Goal: Information Seeking & Learning: Find specific fact

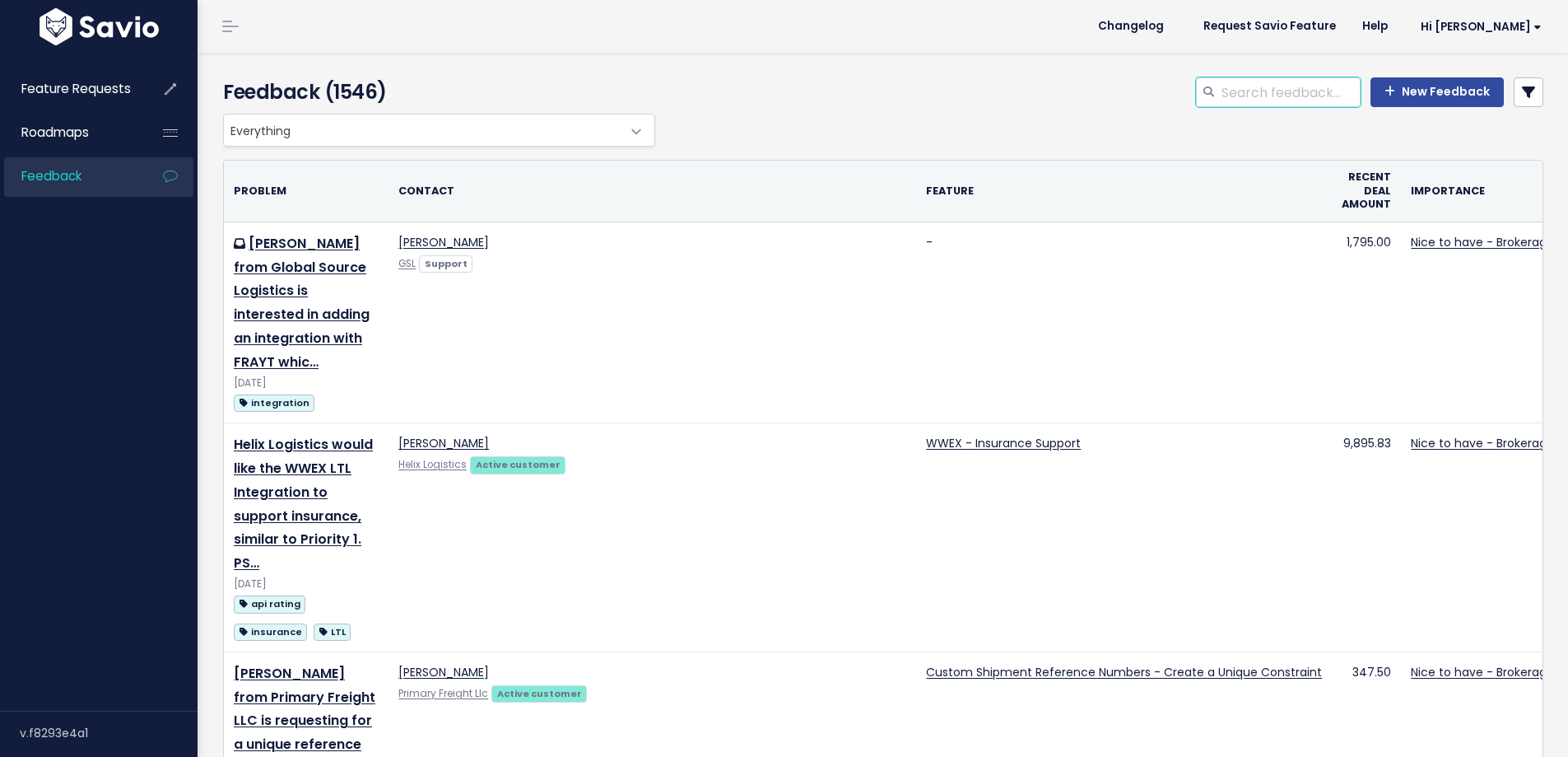
click at [1261, 93] on input "search" at bounding box center [1290, 92] width 140 height 30
type input "inspection certificate"
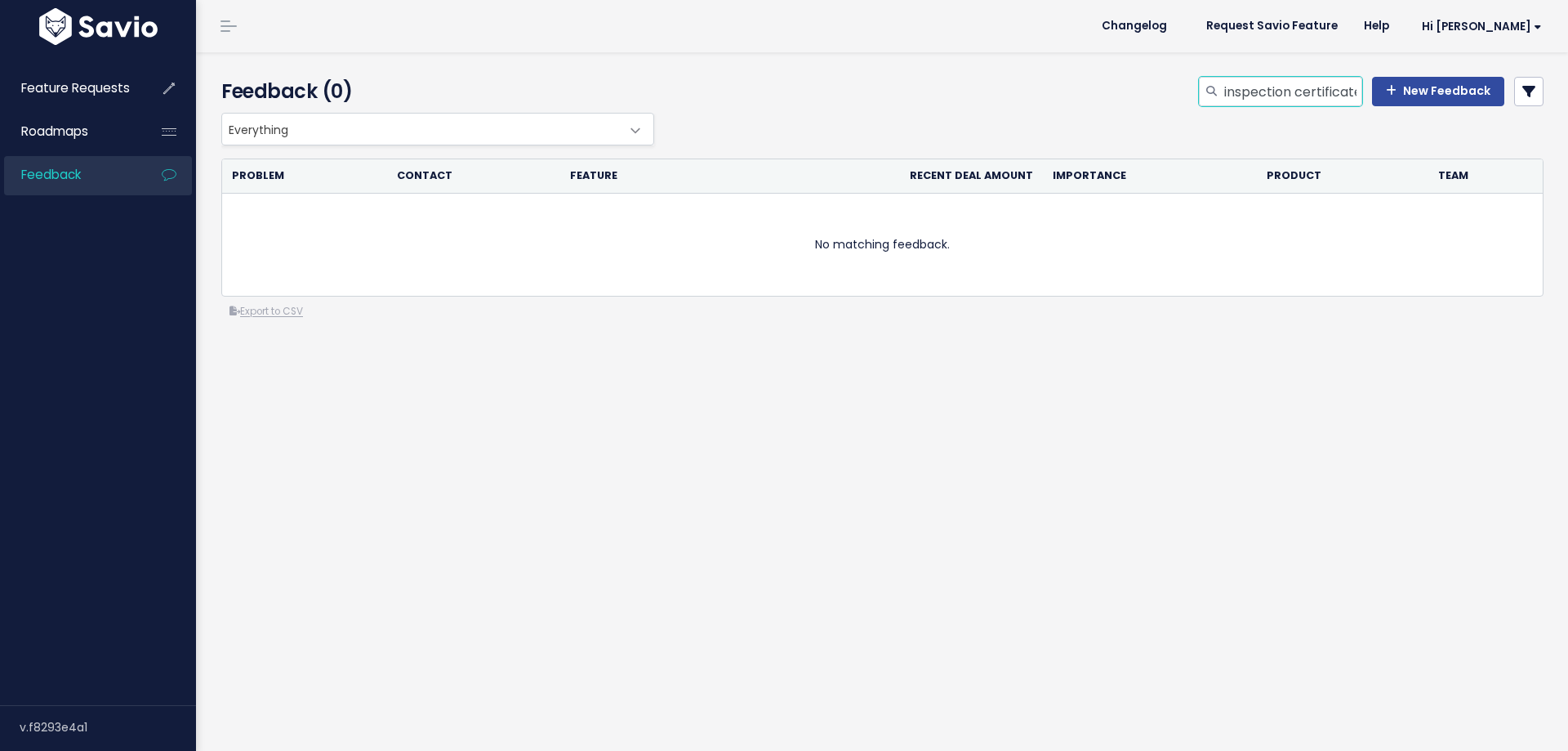
click at [1281, 96] on input "inspection certificate" at bounding box center [1292, 91] width 139 height 30
drag, startPoint x: 1385, startPoint y: 95, endPoint x: 1429, endPoint y: 97, distance: 44.0
click at [1429, 97] on div "inspection certificate New Feedback" at bounding box center [1371, 91] width 345 height 30
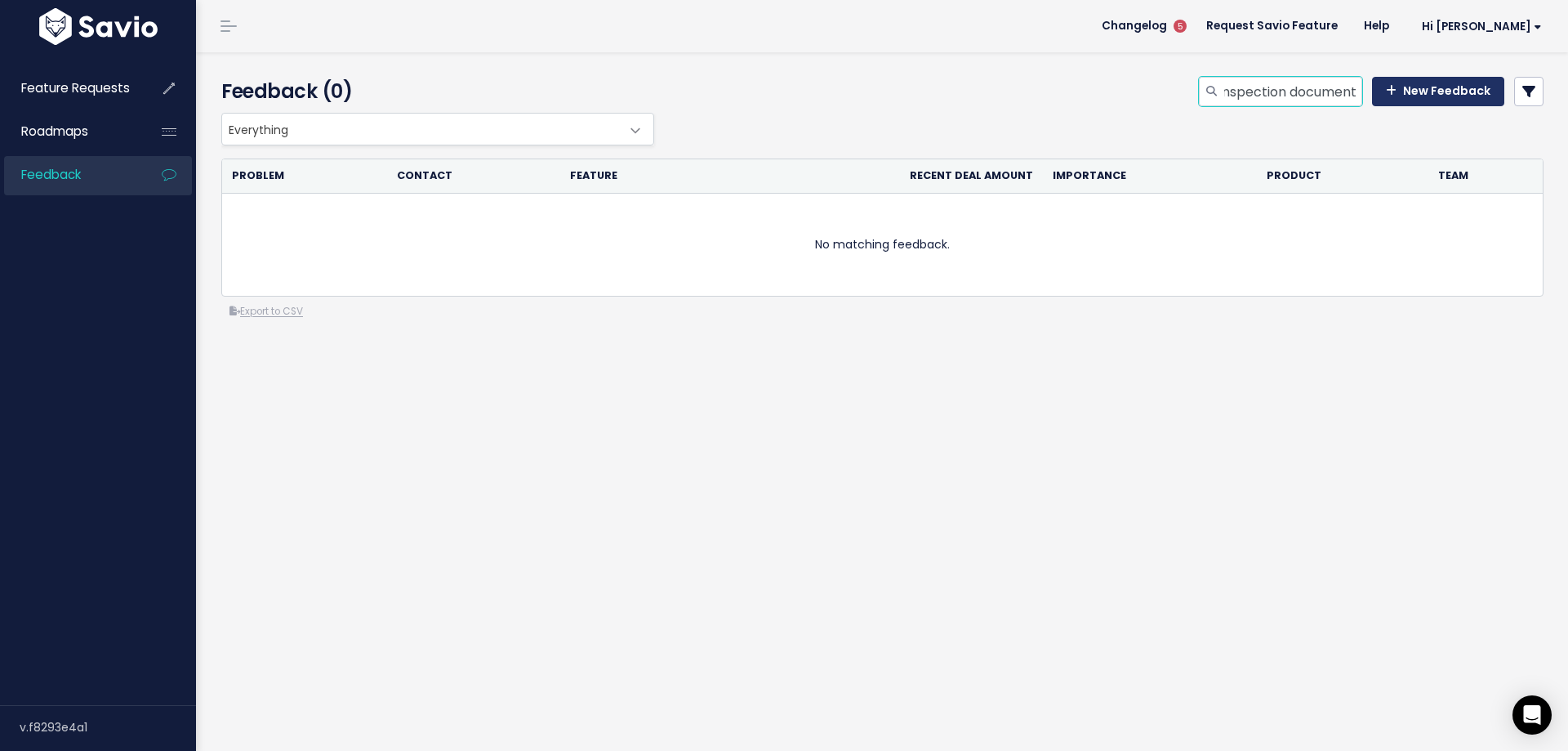
type input "inspection document"
